Goal: Task Accomplishment & Management: Use online tool/utility

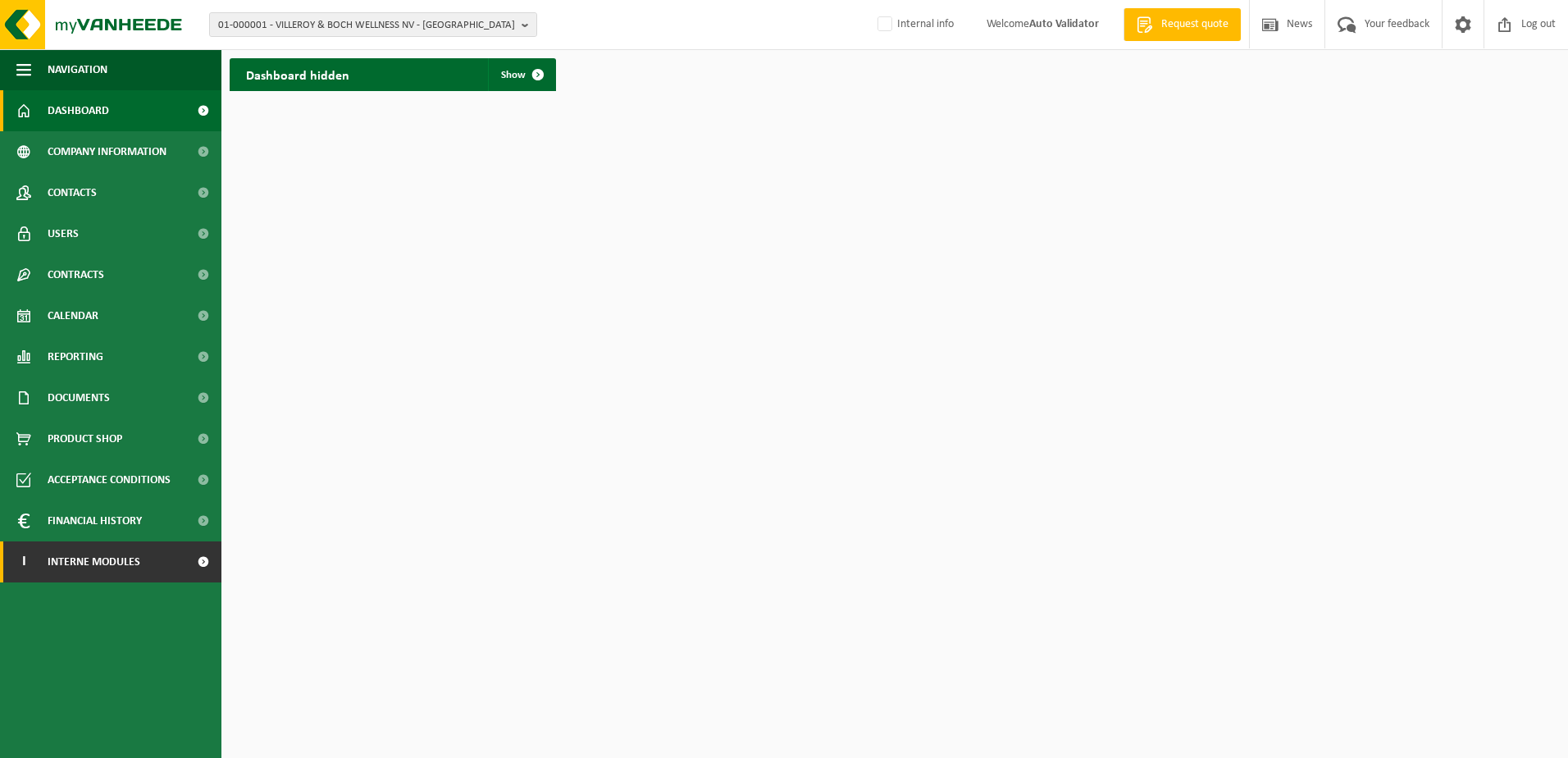
click at [135, 556] on span "Interne modules" at bounding box center [94, 561] width 93 height 41
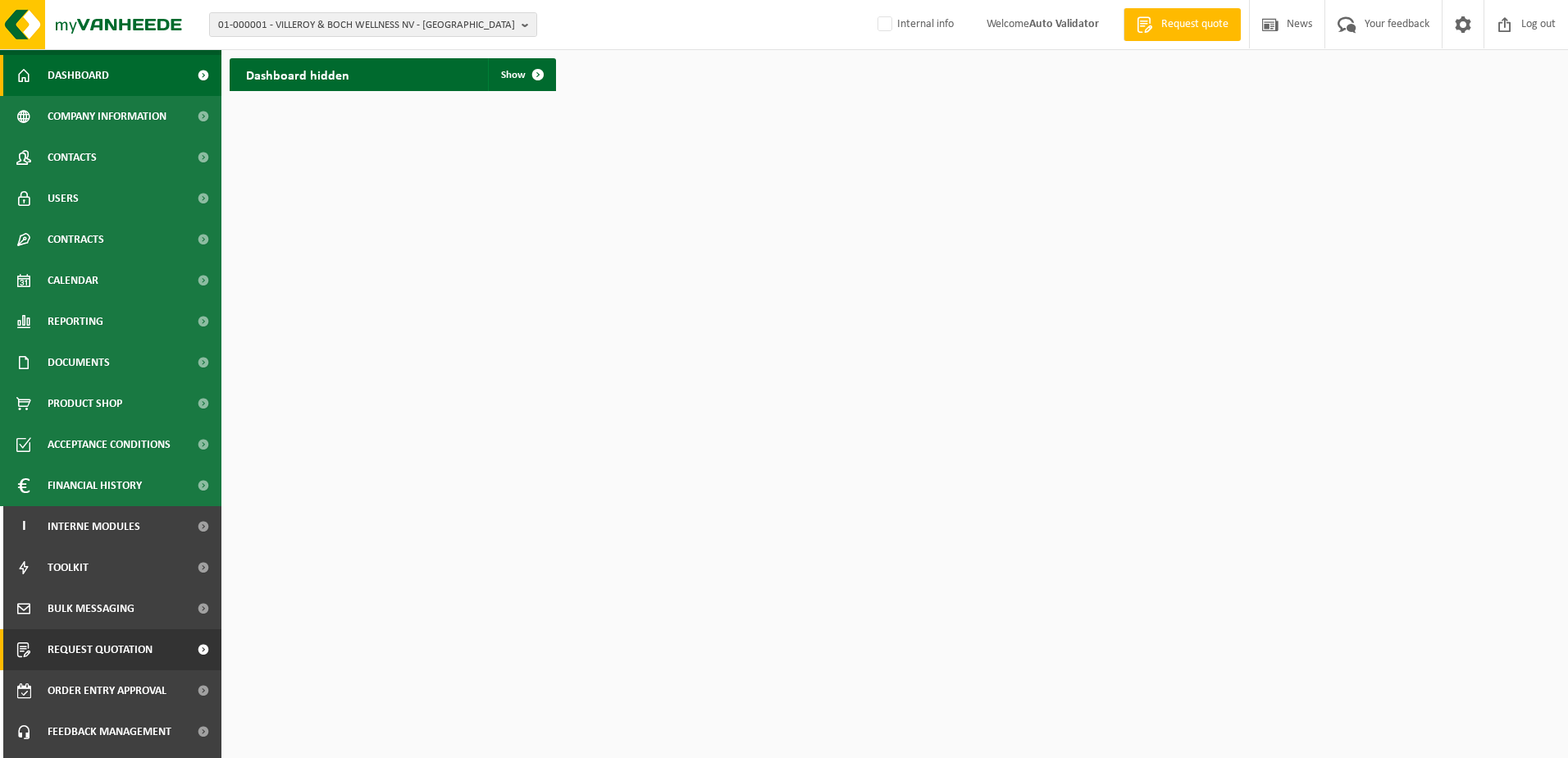
scroll to position [70, 0]
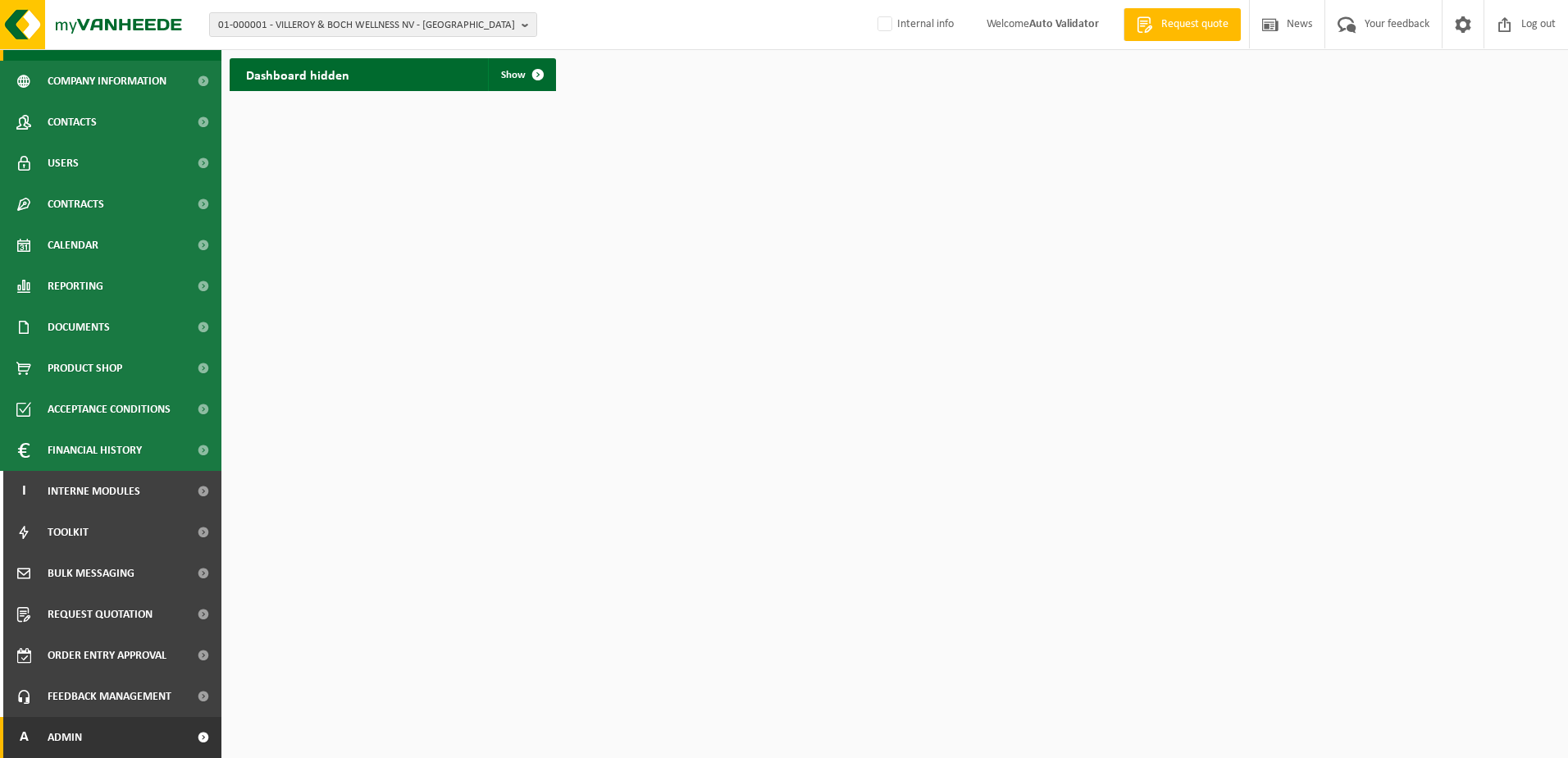
click at [92, 729] on link "A Admin" at bounding box center [110, 737] width 221 height 41
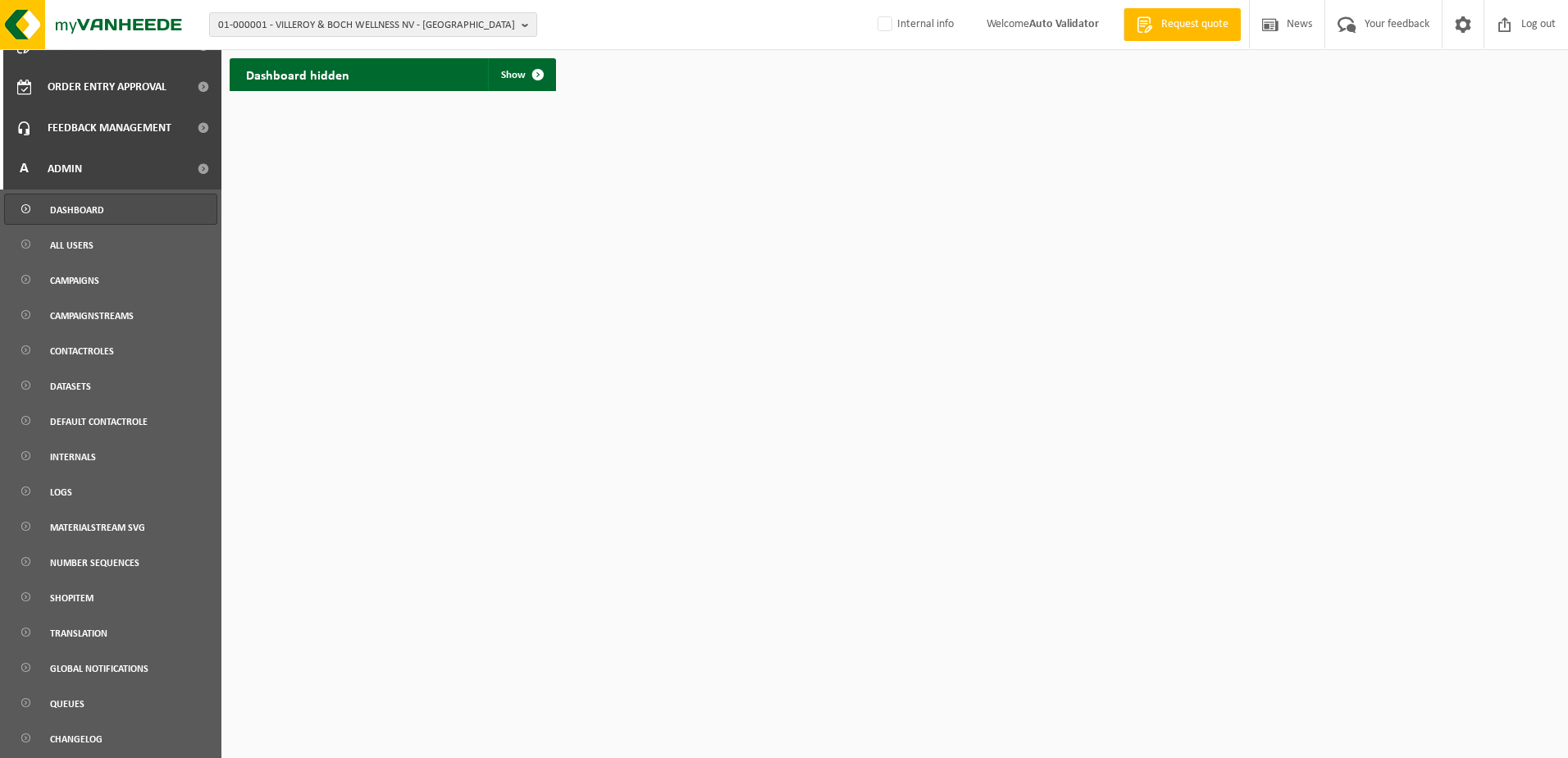
click at [100, 214] on span "Dashboard" at bounding box center [77, 210] width 54 height 31
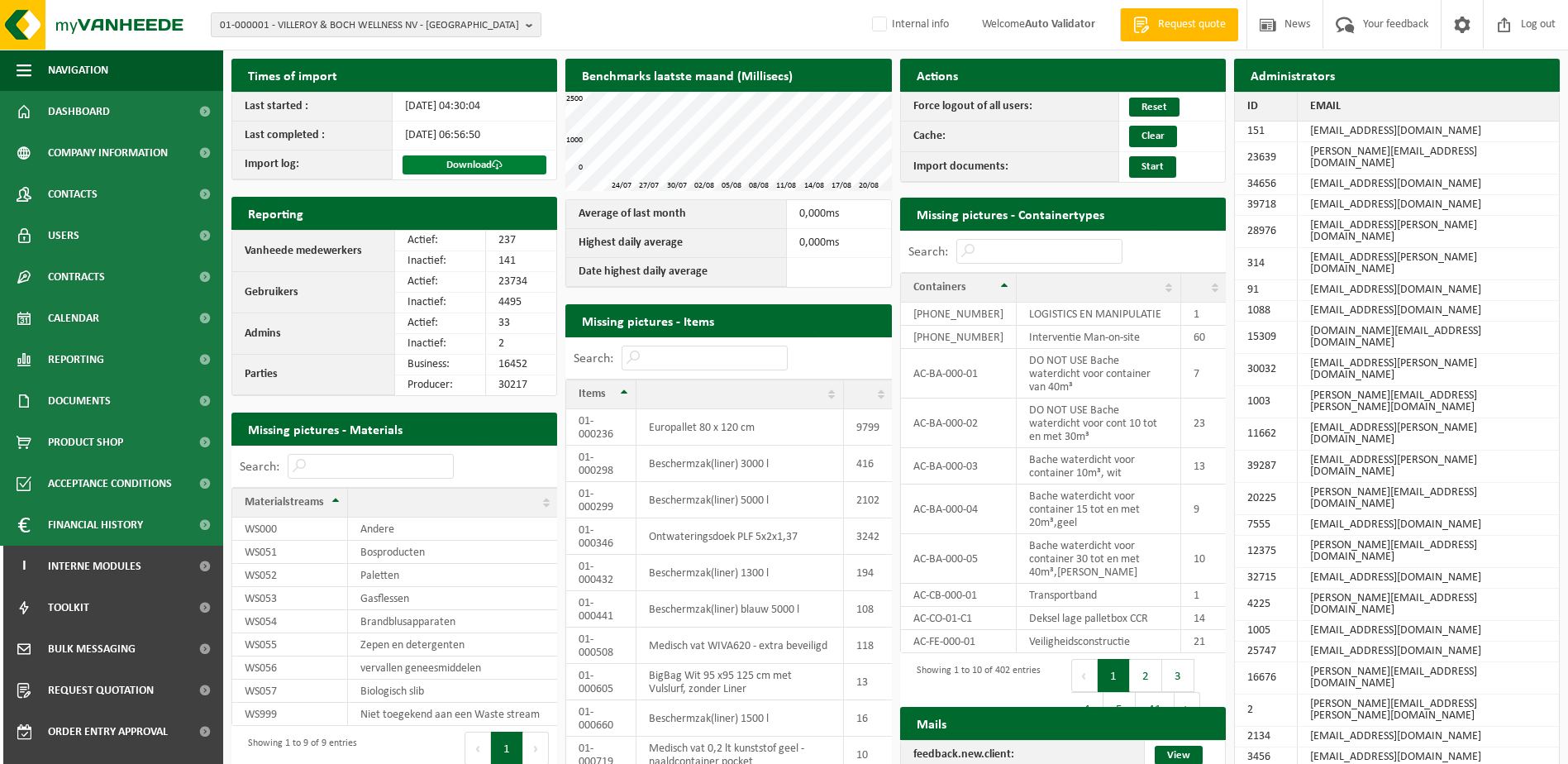
click at [449, 162] on link "Download" at bounding box center [474, 165] width 144 height 19
